Goal: Use online tool/utility: Utilize a website feature to perform a specific function

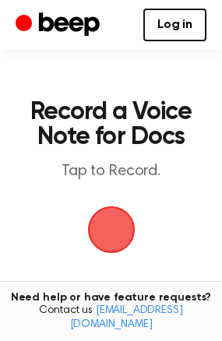
scroll to position [221, 0]
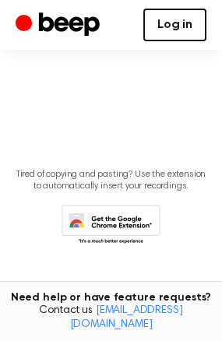
click at [174, 30] on link "Log in" at bounding box center [174, 25] width 63 height 33
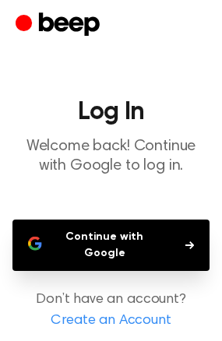
click at [124, 234] on button "Continue with Google" at bounding box center [110, 245] width 197 height 51
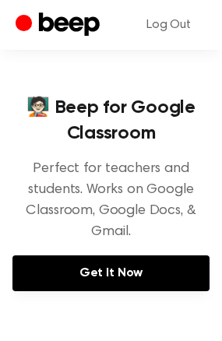
scroll to position [156, 0]
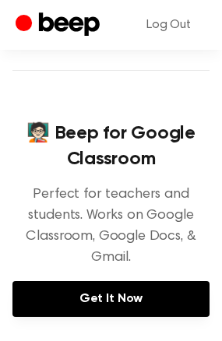
click at [33, 29] on icon "Beep" at bounding box center [60, 25] width 88 height 30
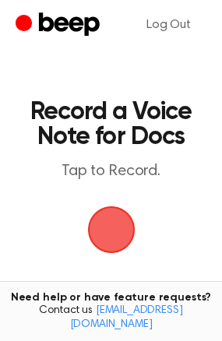
click at [121, 239] on span "button" at bounding box center [111, 230] width 64 height 64
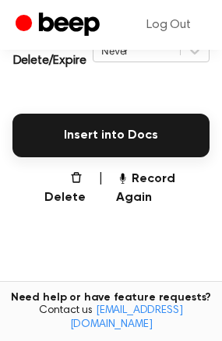
scroll to position [389, 0]
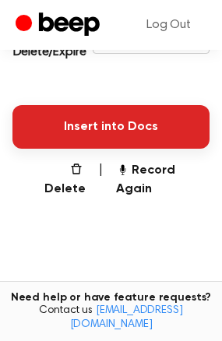
click at [121, 132] on button "Insert into Docs" at bounding box center [110, 127] width 197 height 44
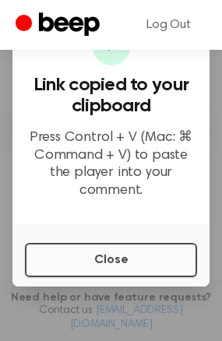
scroll to position [311, 0]
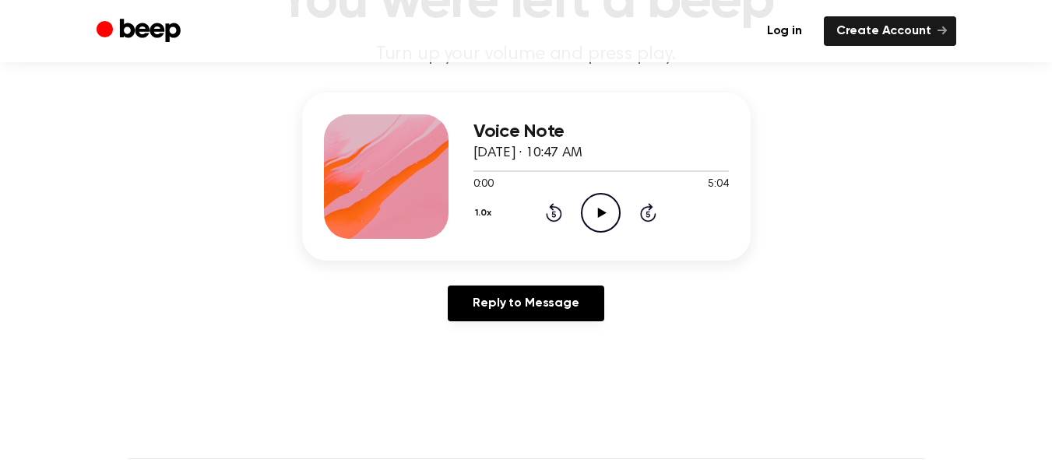
scroll to position [156, 0]
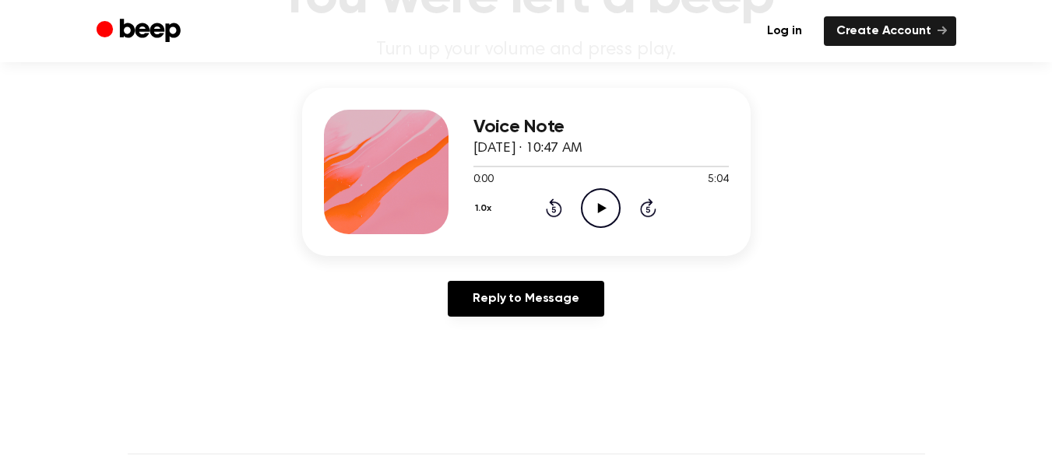
click at [598, 209] on icon at bounding box center [602, 208] width 9 height 10
